Goal: Task Accomplishment & Management: Use online tool/utility

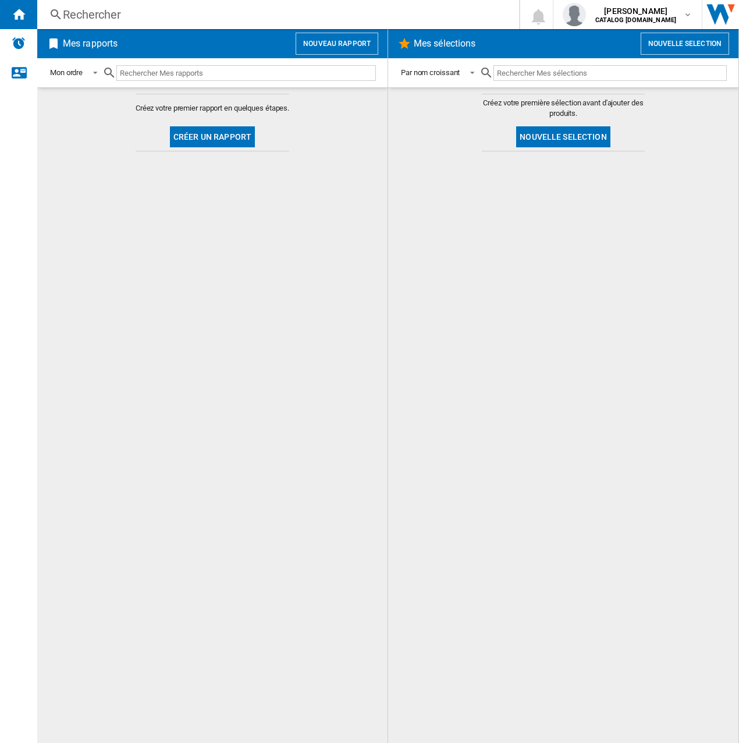
click at [314, 42] on button "Nouveau rapport" at bounding box center [337, 44] width 83 height 22
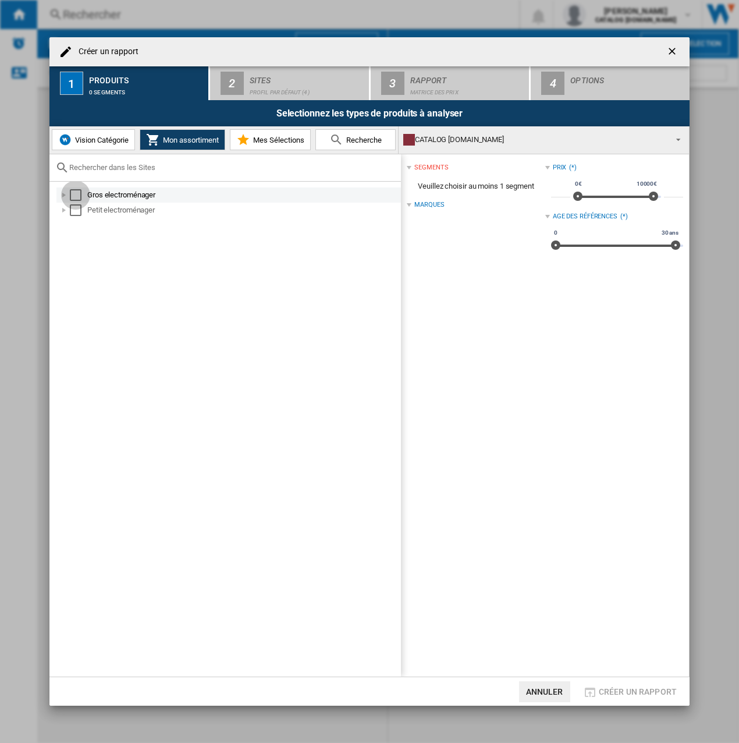
click at [80, 193] on div "Select" at bounding box center [76, 195] width 12 height 12
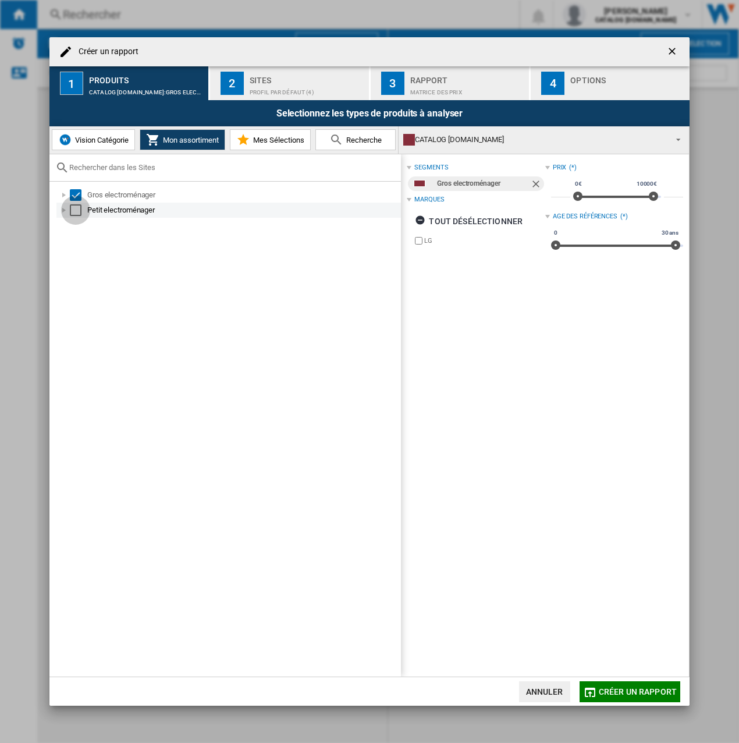
click at [76, 208] on div "Select" at bounding box center [76, 210] width 12 height 12
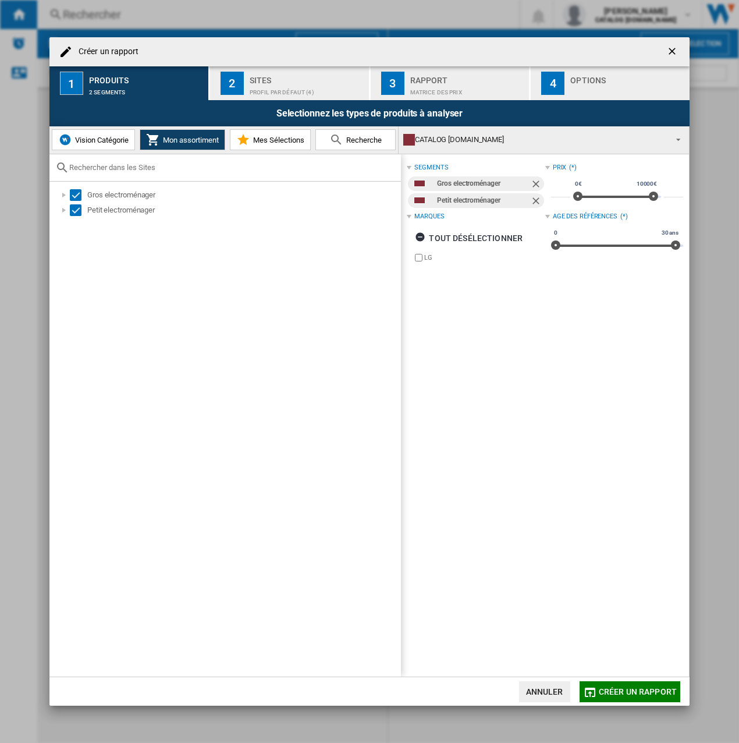
click at [281, 75] on div "Sites" at bounding box center [307, 77] width 115 height 12
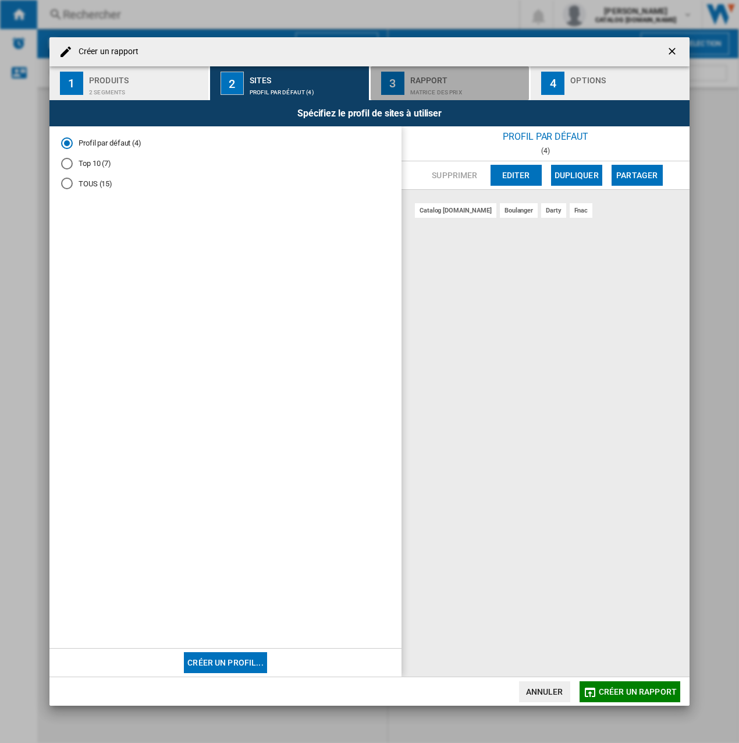
click at [444, 83] on div "Matrice des prix" at bounding box center [467, 89] width 115 height 12
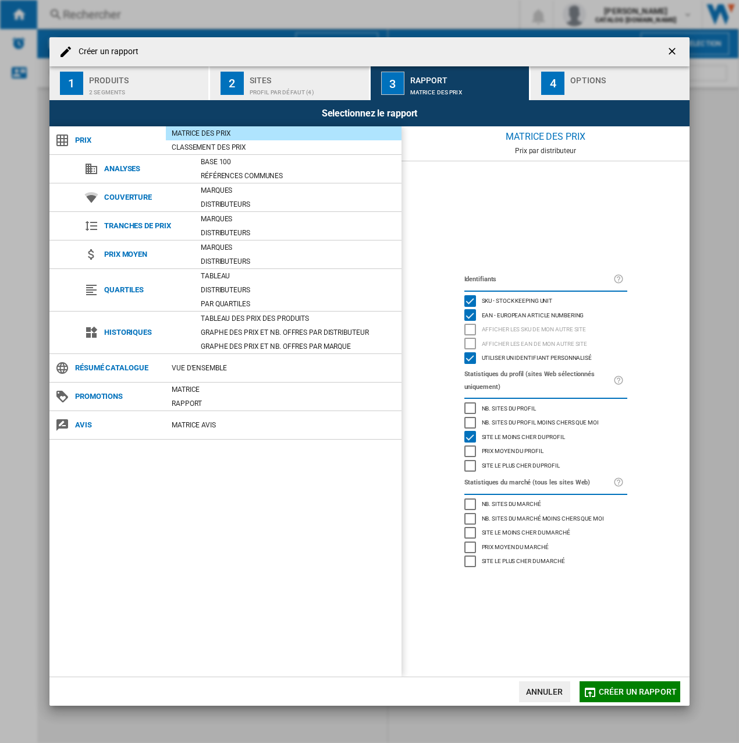
click at [325, 75] on div "Sites" at bounding box center [307, 77] width 115 height 12
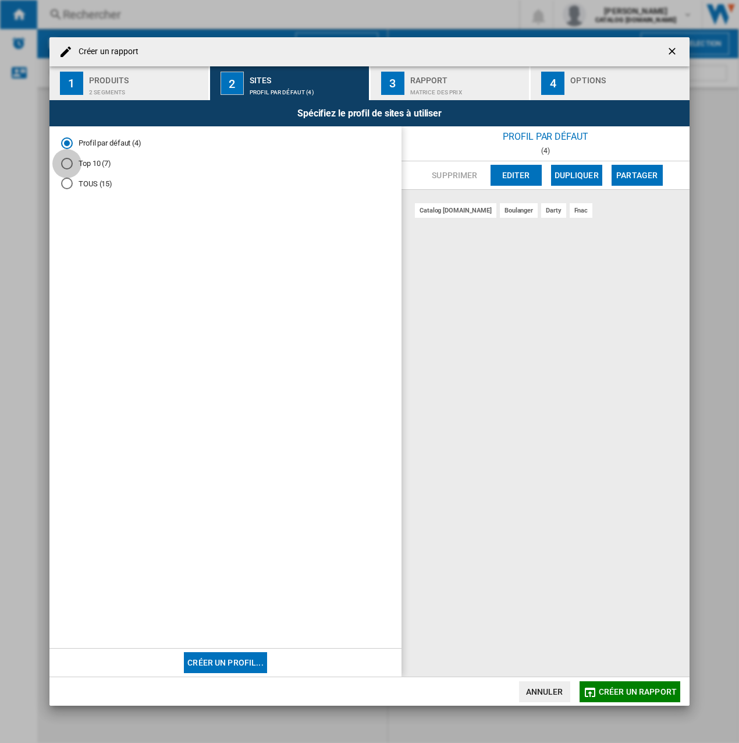
click at [69, 162] on div "Top 10 (7)" at bounding box center [67, 164] width 12 height 12
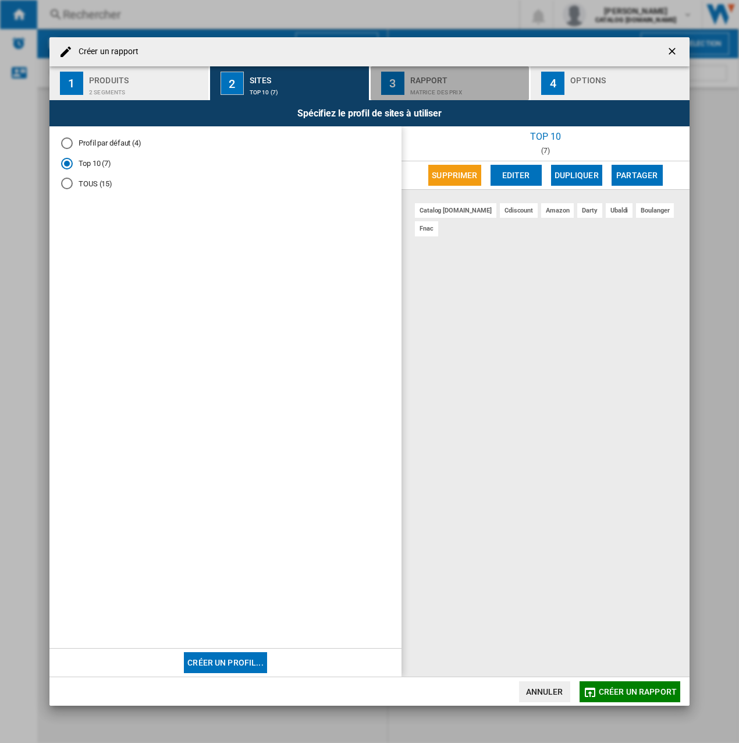
click at [488, 93] on div "Matrice des prix" at bounding box center [467, 89] width 115 height 12
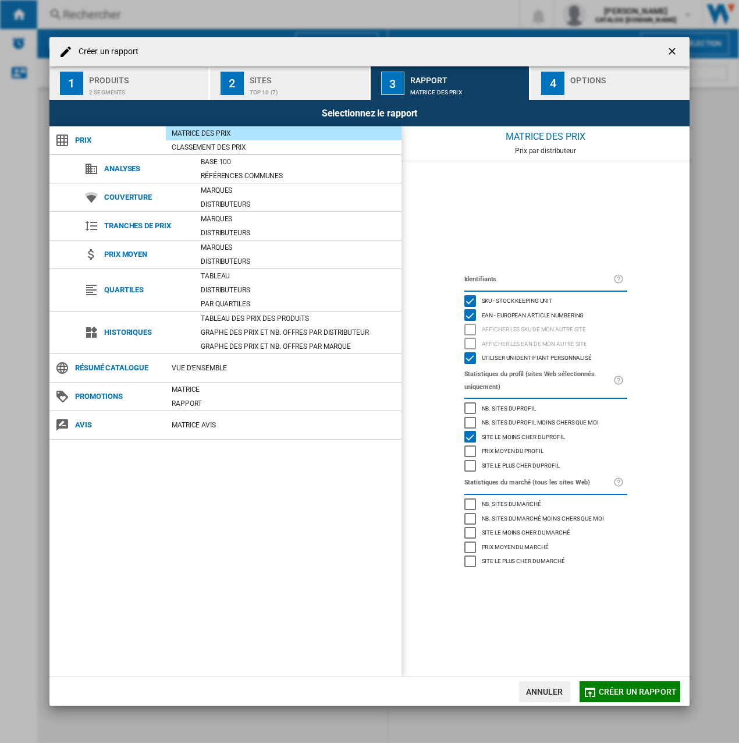
click at [611, 87] on div "button" at bounding box center [627, 89] width 115 height 12
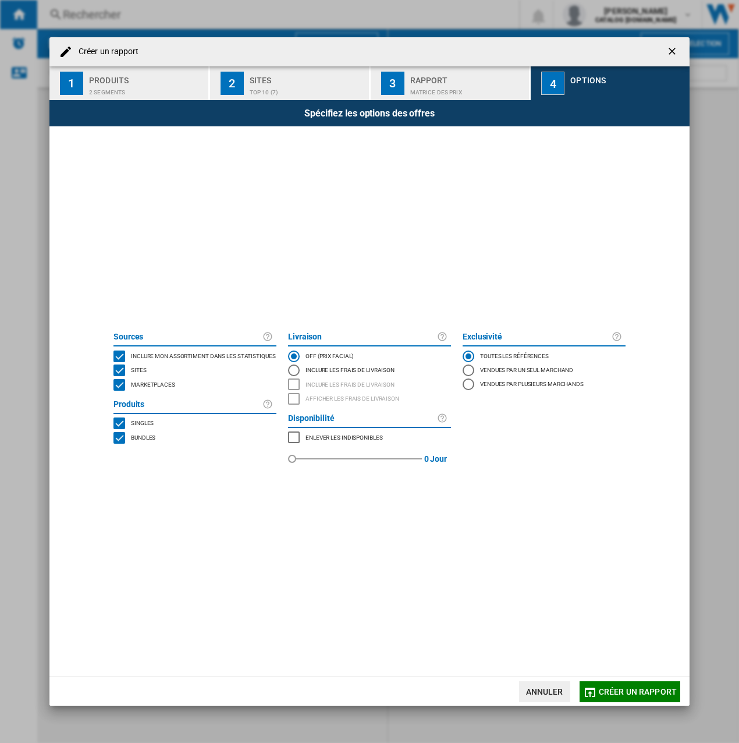
click at [117, 386] on div "MARKETPLACES" at bounding box center [119, 385] width 12 height 12
click at [611, 688] on span "Créer un rapport" at bounding box center [638, 691] width 78 height 9
